Goal: Task Accomplishment & Management: Manage account settings

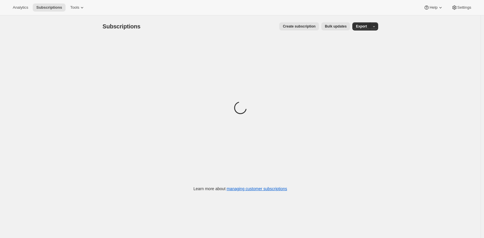
click at [141, 20] on div "Subscriptions. This page is ready Subscriptions Create subscription Bulk update…" at bounding box center [241, 26] width 276 height 22
click at [138, 25] on span "Subscriptions" at bounding box center [122, 26] width 38 height 6
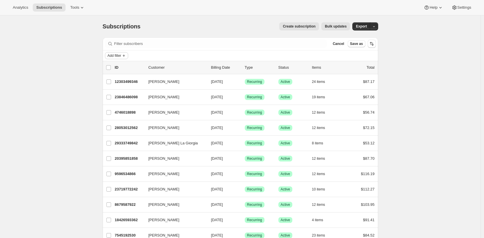
click at [121, 55] on span "Add filter" at bounding box center [115, 55] width 14 height 5
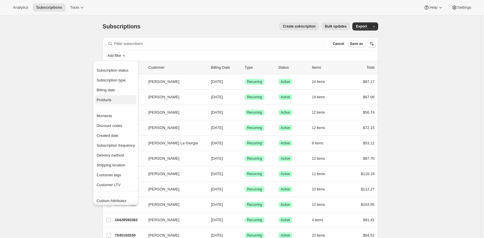
click at [126, 97] on span "Products" at bounding box center [116, 100] width 38 height 6
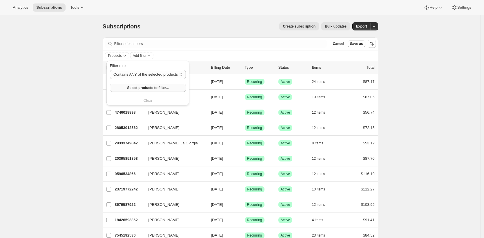
click at [138, 91] on button "Select products to filter..." at bounding box center [148, 88] width 76 height 8
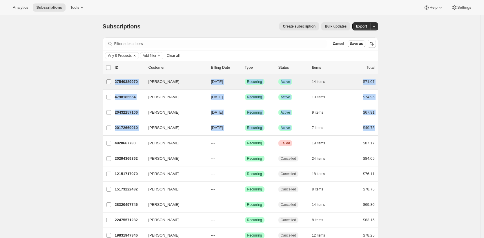
drag, startPoint x: 391, startPoint y: 129, endPoint x: 116, endPoint y: 79, distance: 279.8
copy ul "Kelly Turner 27540389970 Kelly Turner 09/26/2025 Success Recurring Success Acti…"
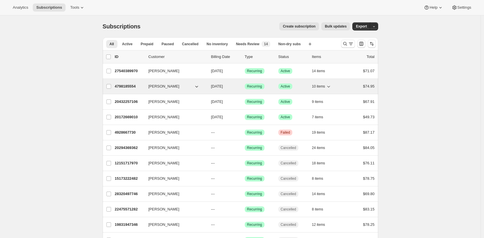
click at [131, 87] on p "4798185554" at bounding box center [129, 87] width 29 height 6
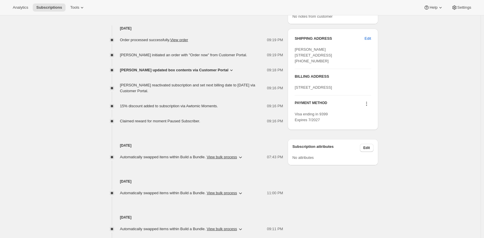
scroll to position [243, 0]
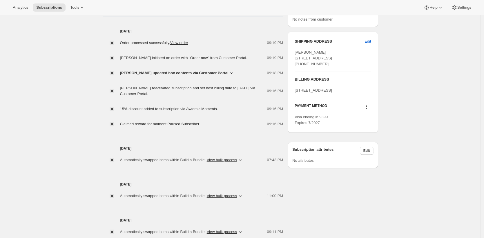
click at [72, 137] on div "Subscription #4798185554. This page is ready Subscription #4798185554 Success R…" at bounding box center [240, 39] width 481 height 534
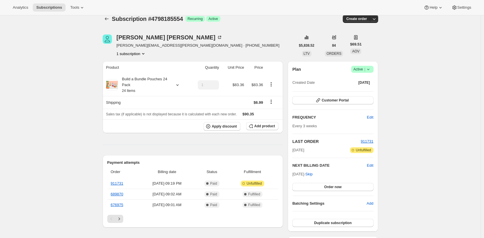
scroll to position [0, 0]
